Goal: Transaction & Acquisition: Purchase product/service

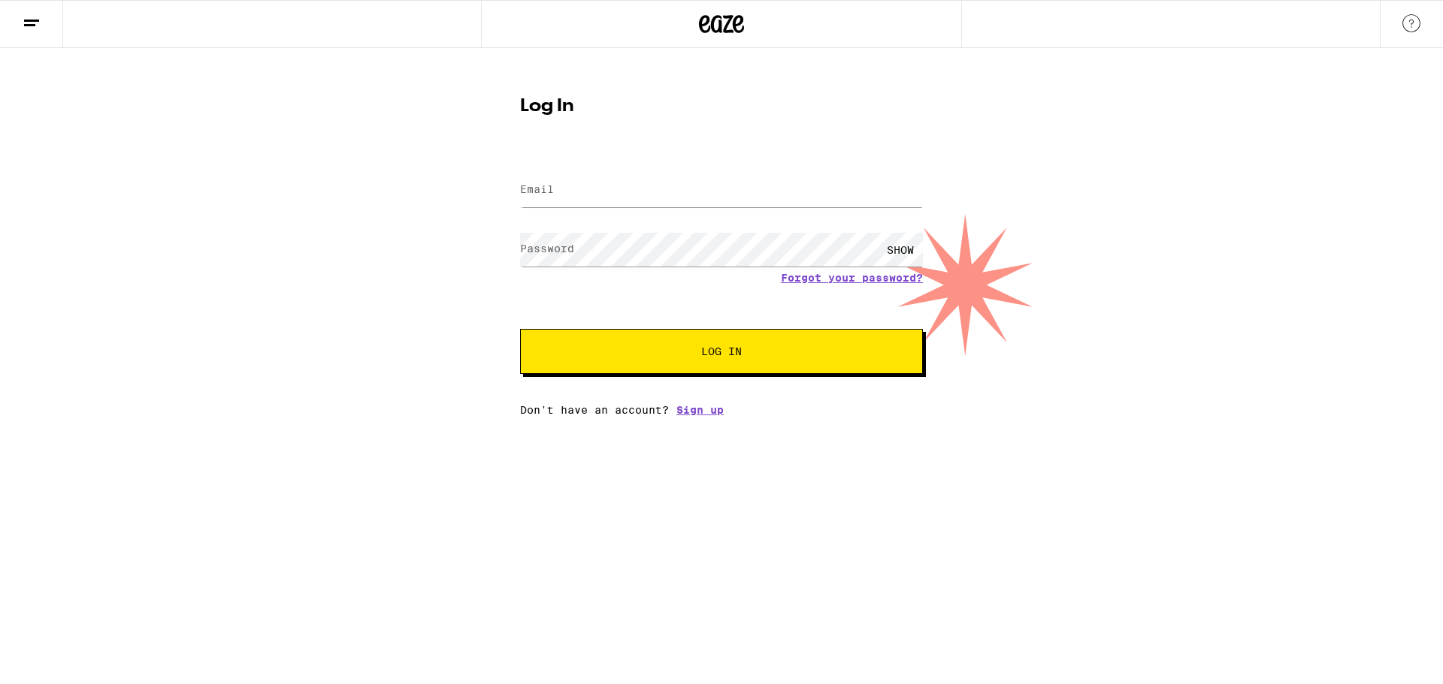
click at [1307, 210] on div "Log In Email Email Password Password SHOW Forgot your password? Log In Don't ha…" at bounding box center [721, 232] width 1443 height 368
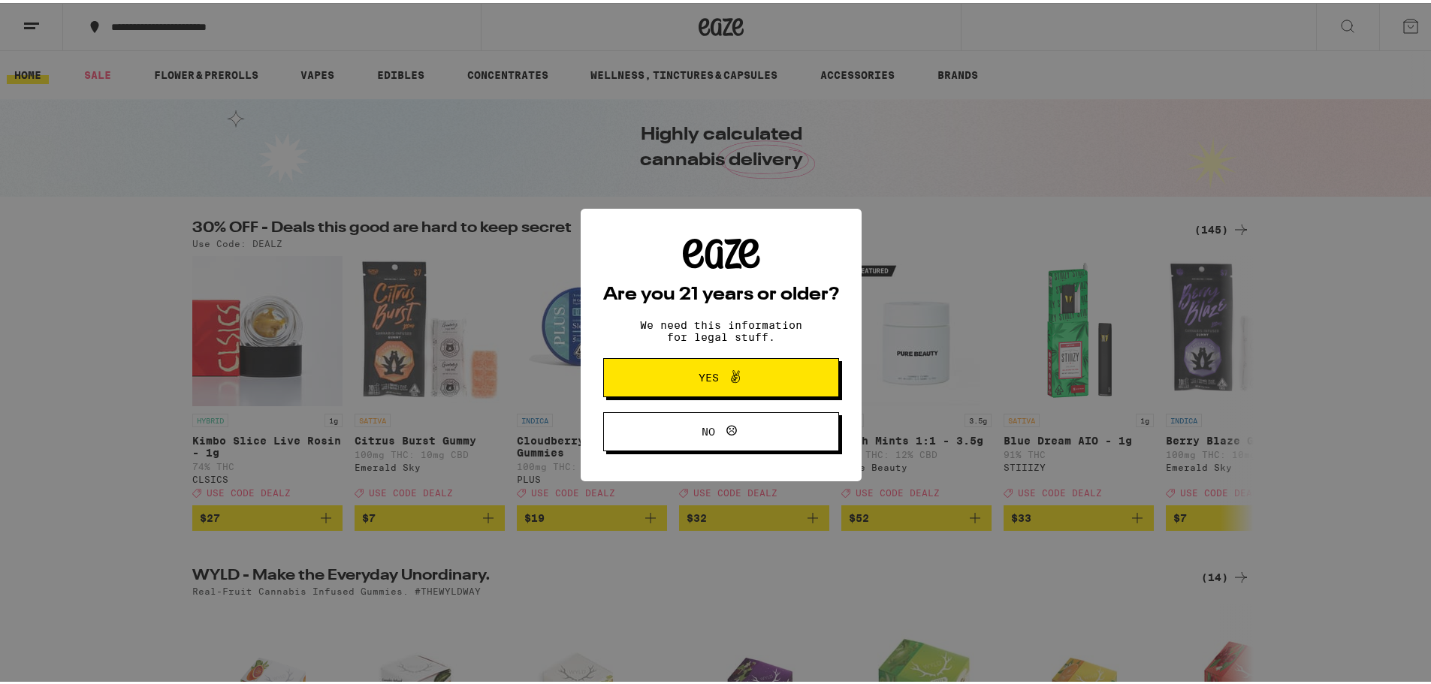
click at [742, 377] on span "Yes" at bounding box center [721, 375] width 114 height 20
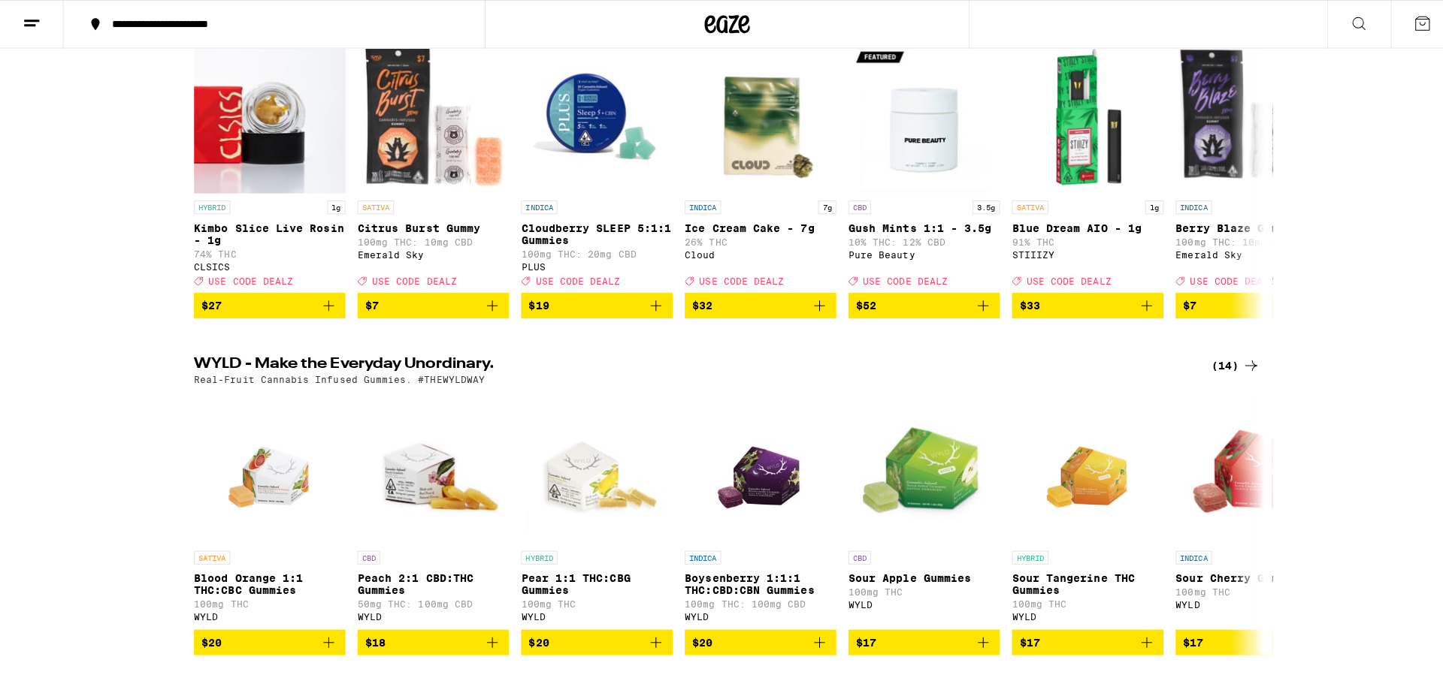
scroll to position [225, 0]
